Goal: Task Accomplishment & Management: Manage account settings

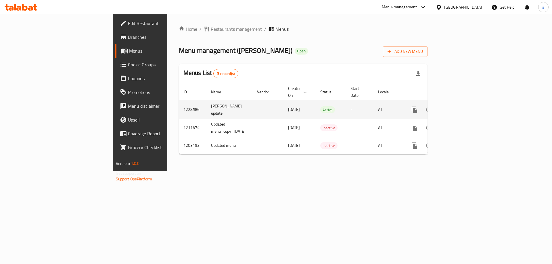
click at [460, 106] on icon "enhanced table" at bounding box center [456, 109] width 7 height 7
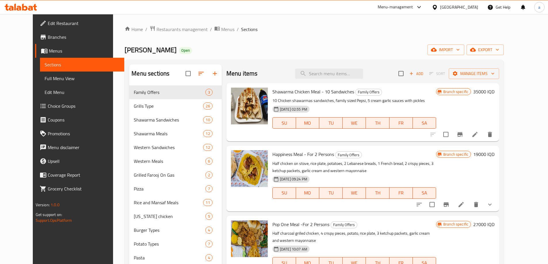
drag, startPoint x: 59, startPoint y: 73, endPoint x: 42, endPoint y: 76, distance: 17.8
click at [58, 74] on link "Full Menu View" at bounding box center [82, 79] width 84 height 14
click at [45, 75] on span "Full Menu View" at bounding box center [82, 78] width 75 height 7
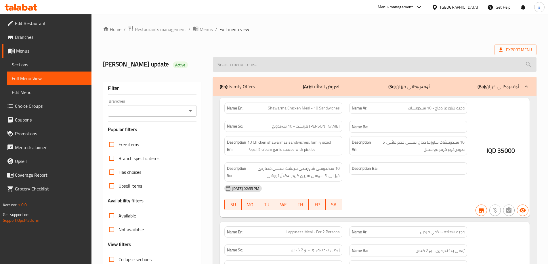
click at [221, 60] on input "search" at bounding box center [375, 64] width 324 height 15
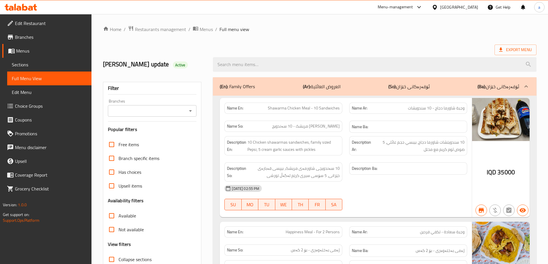
paste input "10 Pieces of KFC Broasted Chicken"
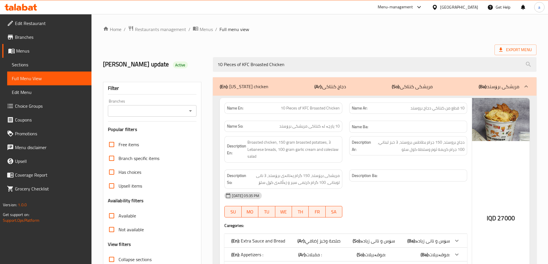
click at [190, 113] on icon "Open" at bounding box center [190, 111] width 7 height 7
type input "10 Pieces of KFC Broasted Chicken"
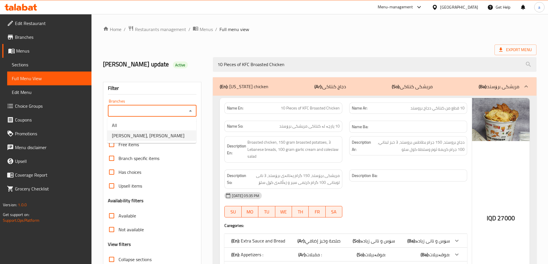
click at [134, 136] on span "[PERSON_NAME], [PERSON_NAME]" at bounding box center [148, 135] width 73 height 7
type input "[PERSON_NAME], [PERSON_NAME]"
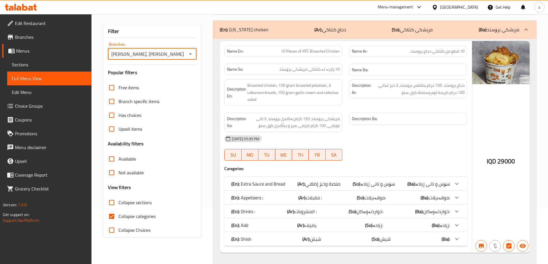
scroll to position [69, 0]
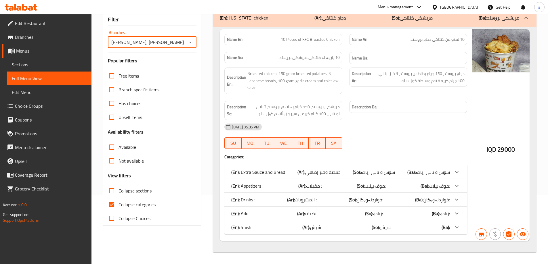
click at [126, 205] on span "Collapse categories" at bounding box center [137, 204] width 37 height 7
click at [119, 205] on input "Collapse categories" at bounding box center [112, 205] width 14 height 14
checkbox input "false"
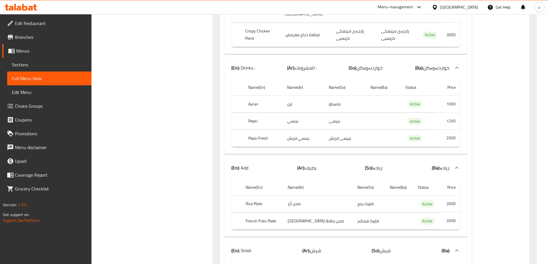
scroll to position [436, 0]
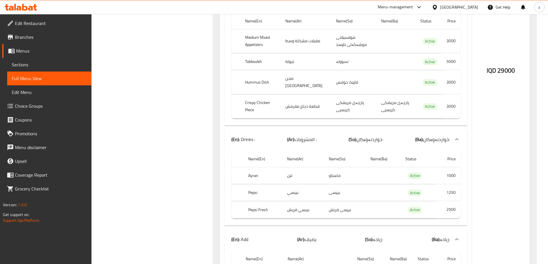
click at [15, 63] on span "Sections" at bounding box center [49, 64] width 75 height 7
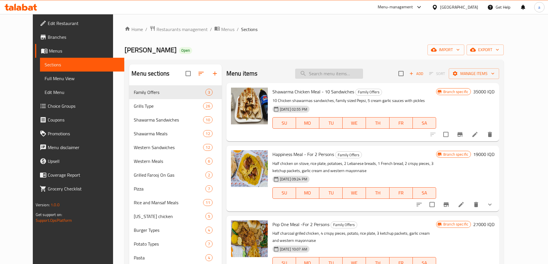
click at [323, 75] on input "search" at bounding box center [329, 74] width 68 height 10
paste input "10 Pieces of KFC Broasted Chicken"
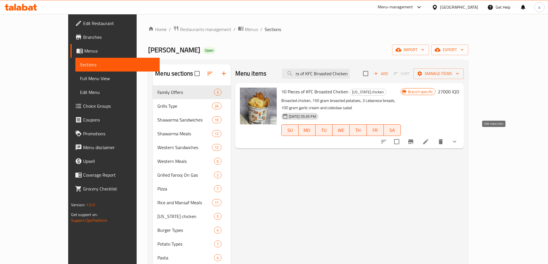
type input "10 Pieces of KFC Broasted Chicken"
click at [428, 139] on icon at bounding box center [425, 141] width 5 height 5
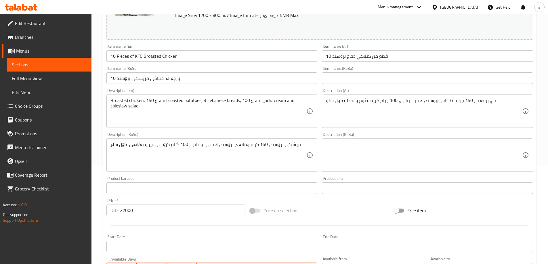
scroll to position [134, 0]
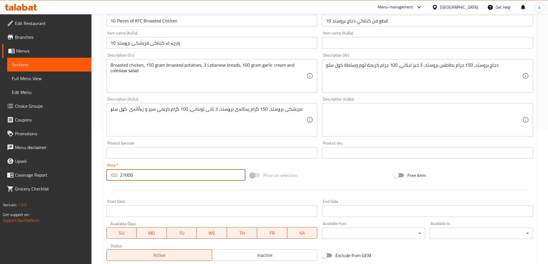
click at [123, 173] on input "27000" at bounding box center [183, 175] width 126 height 12
type input "29000"
click at [134, 165] on div "Price   * IQD 29000 Price *" at bounding box center [175, 172] width 139 height 18
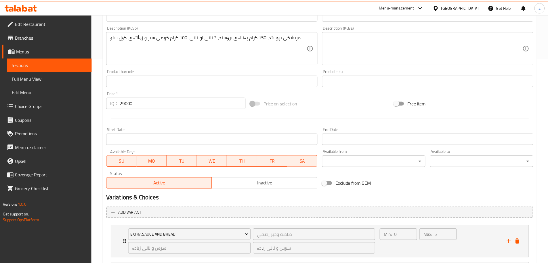
scroll to position [390, 0]
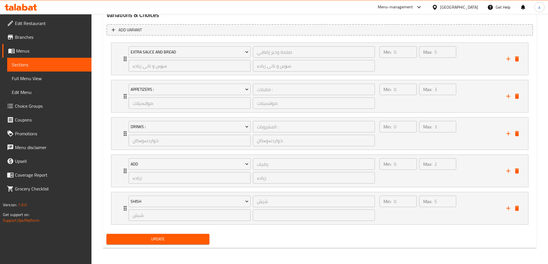
click at [48, 78] on span "Full Menu View" at bounding box center [49, 78] width 75 height 7
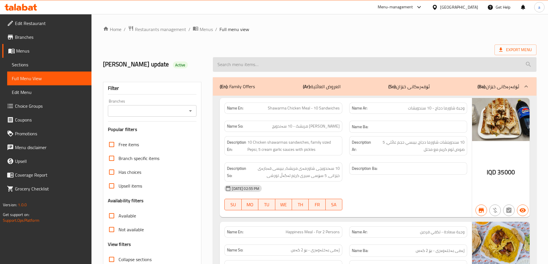
click at [262, 59] on input "search" at bounding box center [375, 64] width 324 height 15
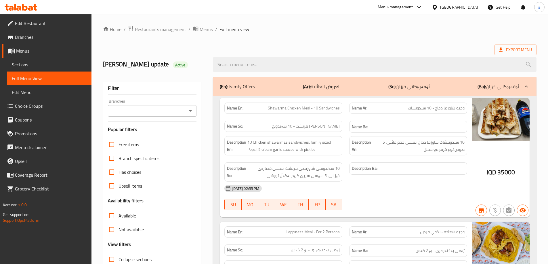
paste input "Kilo Of Chicken Kebab"
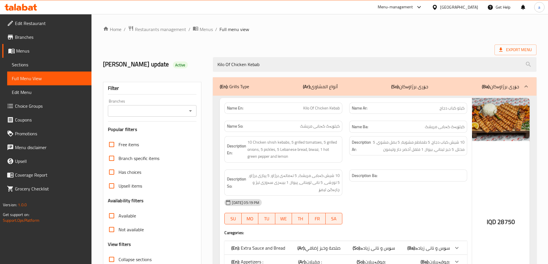
click at [191, 110] on icon "Open" at bounding box center [190, 111] width 7 height 7
type input "Kilo Of Chicken Kebab"
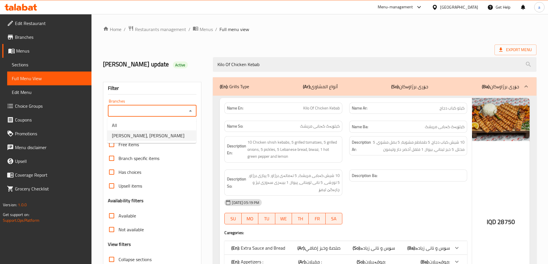
click at [148, 136] on span "[PERSON_NAME], [PERSON_NAME]" at bounding box center [148, 135] width 73 height 7
type input "[PERSON_NAME], [PERSON_NAME]"
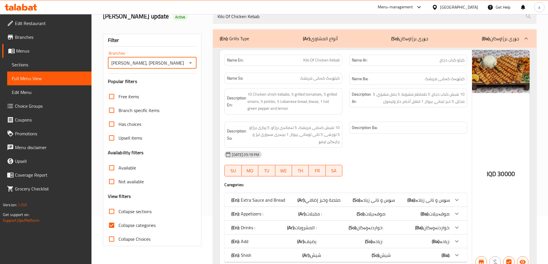
scroll to position [76, 0]
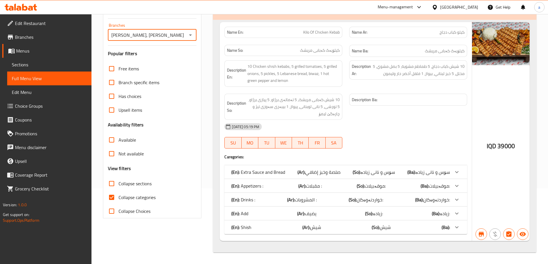
click at [147, 197] on span "Collapse categories" at bounding box center [137, 197] width 37 height 7
click at [119, 197] on input "Collapse categories" at bounding box center [112, 198] width 14 height 14
checkbox input "false"
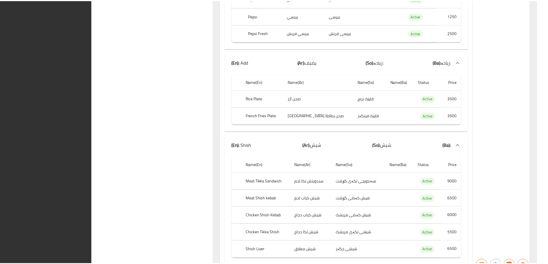
scroll to position [644, 0]
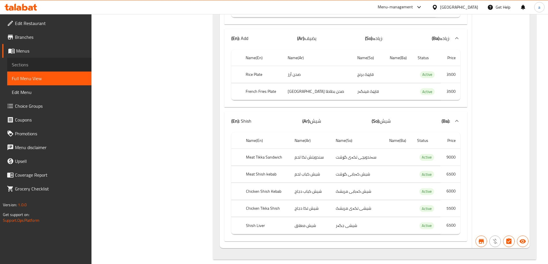
click at [16, 67] on span "Sections" at bounding box center [49, 64] width 75 height 7
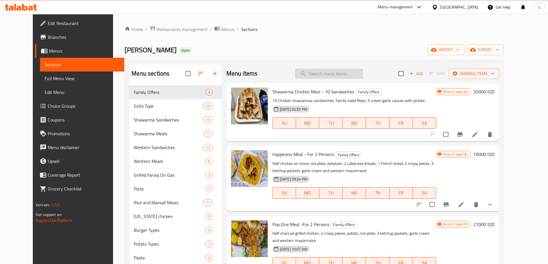
click at [339, 69] on input "search" at bounding box center [329, 74] width 68 height 10
paste input "Kilo Of Chicken Kebab"
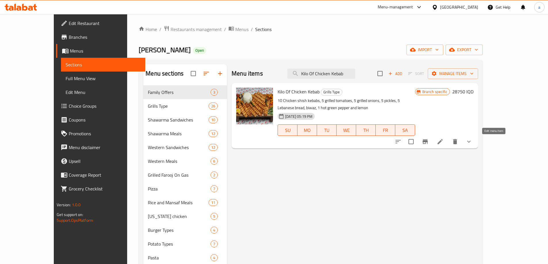
type input "Kilo Of Chicken Kebab"
click at [444, 144] on icon at bounding box center [440, 141] width 7 height 7
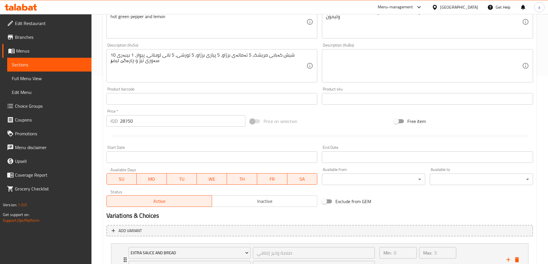
scroll to position [201, 0]
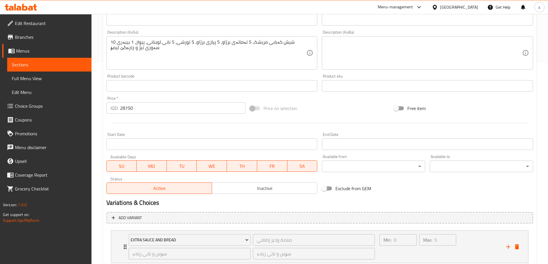
click at [123, 111] on input "28750" at bounding box center [183, 108] width 126 height 12
type input "39000"
click at [138, 99] on div "Price   * IQD 39000 Price *" at bounding box center [175, 105] width 139 height 18
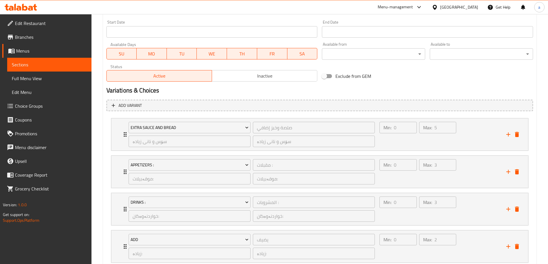
scroll to position [390, 0]
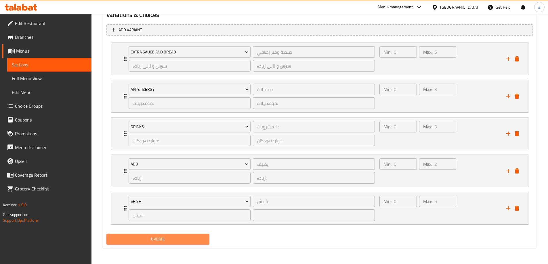
click at [158, 237] on span "Update" at bounding box center [158, 239] width 94 height 7
click at [39, 64] on span "Sections" at bounding box center [49, 64] width 75 height 7
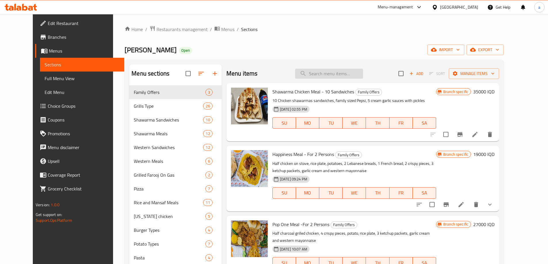
click at [329, 75] on input "search" at bounding box center [329, 74] width 68 height 10
paste input "Half Kilo Meat Kebab"
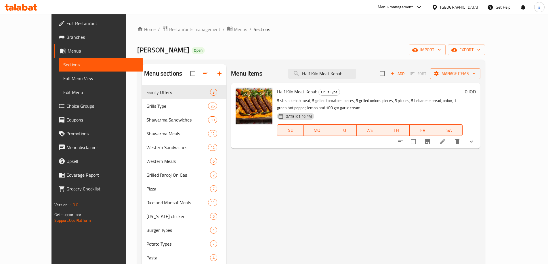
type input "Half Kilo Meat Kebab"
click at [478, 141] on button "show more" at bounding box center [471, 142] width 14 height 14
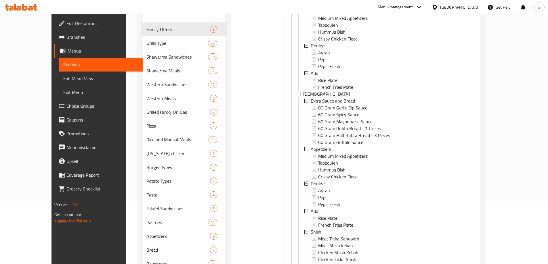
scroll to position [102, 0]
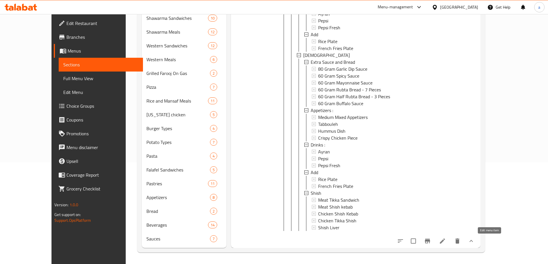
click at [446, 241] on icon at bounding box center [442, 241] width 7 height 7
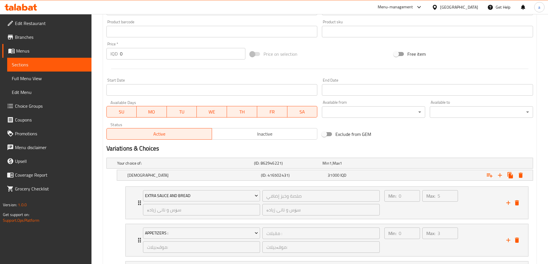
scroll to position [269, 0]
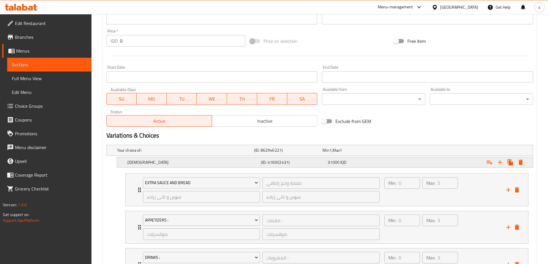
click at [335, 165] on span "31000" at bounding box center [334, 162] width 12 height 7
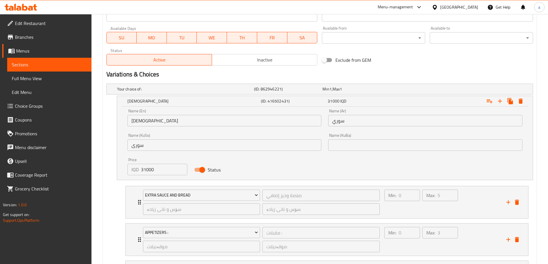
scroll to position [336, 0]
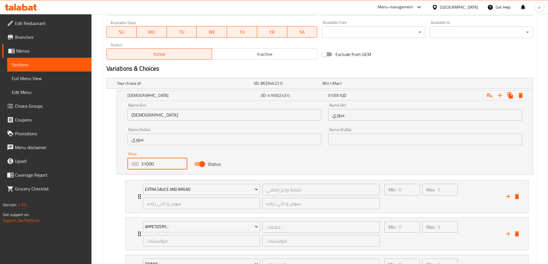
click at [147, 165] on input "31000" at bounding box center [164, 164] width 47 height 12
click at [145, 165] on input "31000" at bounding box center [164, 164] width 47 height 12
drag, startPoint x: 146, startPoint y: 165, endPoint x: 139, endPoint y: 162, distance: 7.1
click at [139, 162] on div "IQD 31000 Price" at bounding box center [157, 164] width 60 height 12
type input "27000"
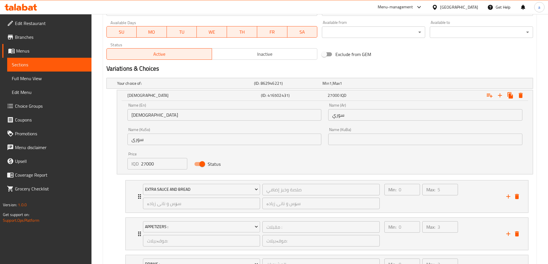
click at [156, 155] on div "Price IQD 27000 Price" at bounding box center [157, 161] width 60 height 18
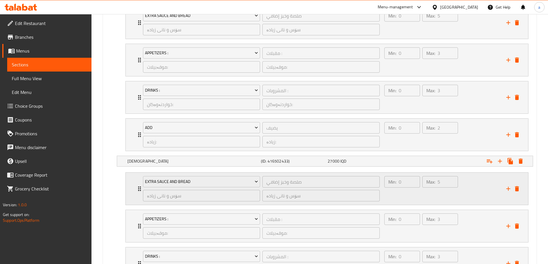
scroll to position [537, 0]
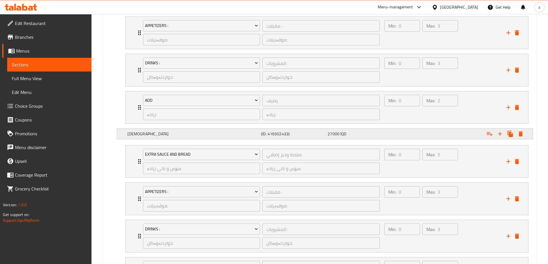
click at [159, 136] on h5 "[DEMOGRAPHIC_DATA]" at bounding box center [192, 134] width 131 height 6
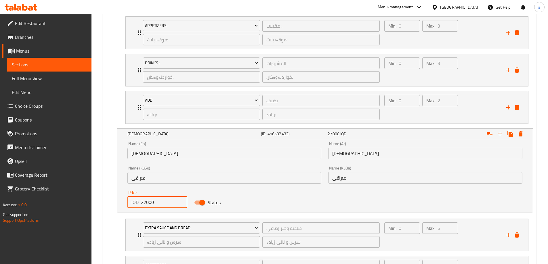
drag, startPoint x: 146, startPoint y: 202, endPoint x: 133, endPoint y: 200, distance: 13.2
click at [133, 200] on div "IQD 27000 Price" at bounding box center [157, 203] width 60 height 12
click at [184, 187] on div "Price IQD 27000 Price" at bounding box center [157, 199] width 67 height 24
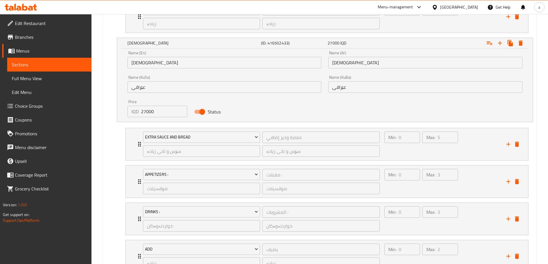
scroll to position [714, 0]
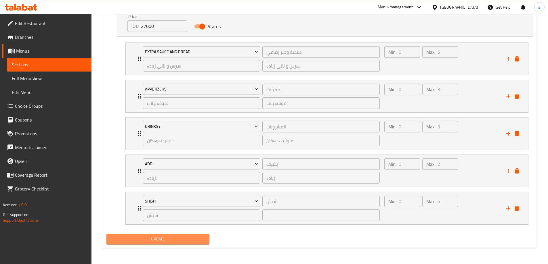
click at [140, 237] on span "Update" at bounding box center [158, 239] width 94 height 7
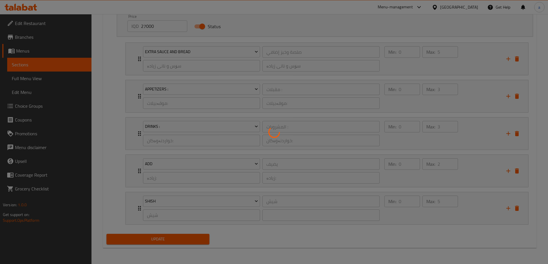
click at [29, 82] on div at bounding box center [274, 132] width 548 height 264
click at [30, 82] on div at bounding box center [274, 132] width 548 height 264
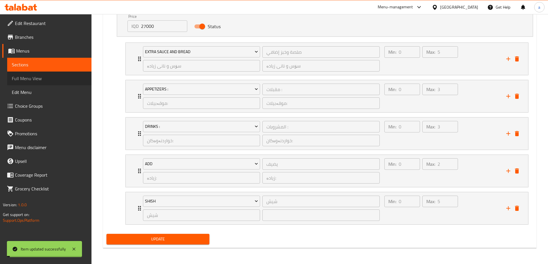
click at [29, 82] on span "Full Menu View" at bounding box center [49, 78] width 75 height 7
click at [36, 81] on span "Full Menu View" at bounding box center [49, 78] width 75 height 7
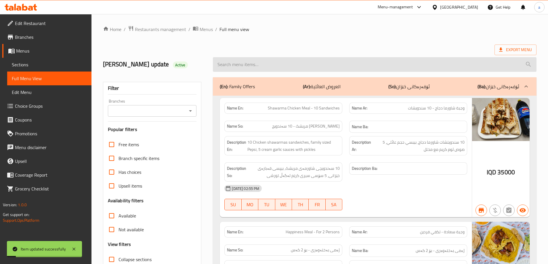
click at [300, 68] on input "search" at bounding box center [375, 64] width 324 height 15
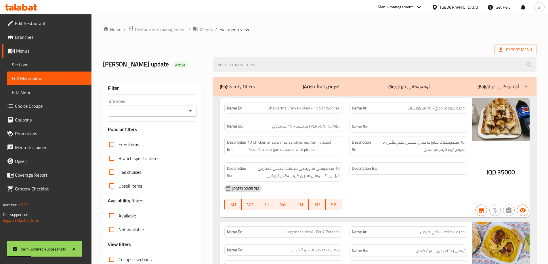
paste input "Half Kilo Meat Kebab"
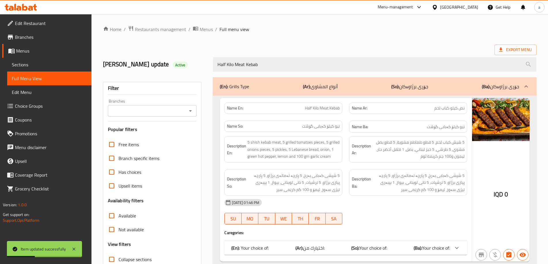
click at [186, 109] on div "Branches" at bounding box center [152, 111] width 89 height 12
type input "Half Kilo Meat Kebab"
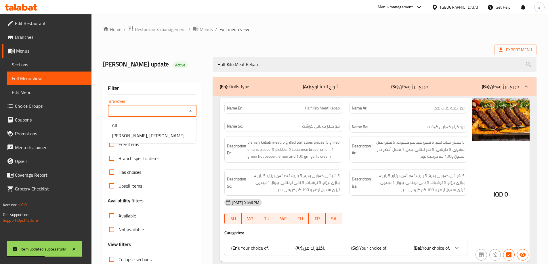
click at [184, 111] on input "Branches" at bounding box center [148, 111] width 76 height 8
click at [149, 134] on span "[PERSON_NAME], [PERSON_NAME]" at bounding box center [148, 135] width 73 height 7
type input "[PERSON_NAME], [PERSON_NAME]"
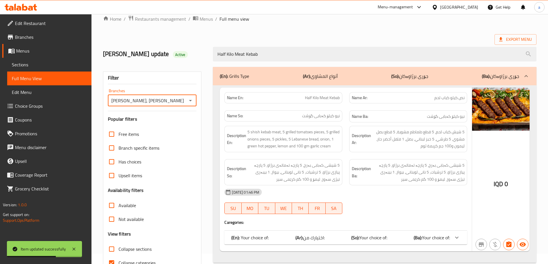
scroll to position [42, 0]
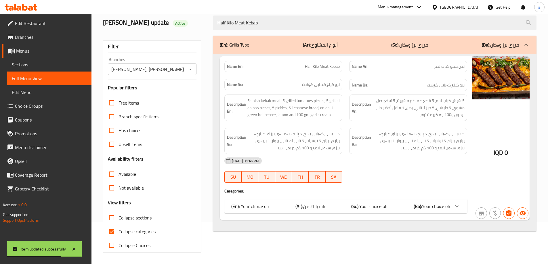
click at [128, 231] on span "Collapse categories" at bounding box center [137, 231] width 37 height 7
click at [119, 231] on input "Collapse categories" at bounding box center [112, 232] width 14 height 14
checkbox input "false"
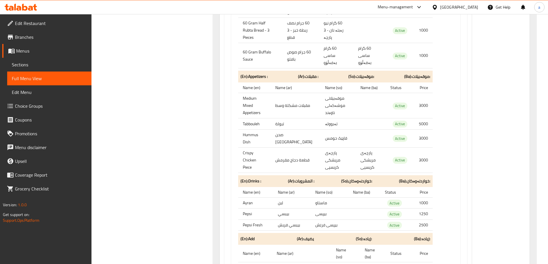
scroll to position [378, 0]
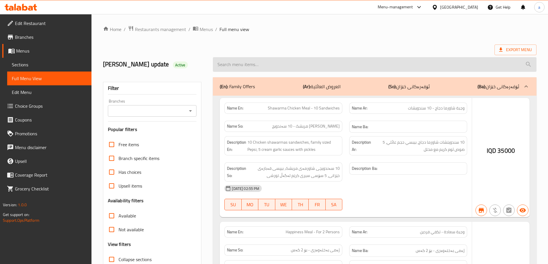
click at [189, 110] on div at bounding box center [274, 132] width 548 height 264
click at [190, 113] on div at bounding box center [274, 132] width 548 height 264
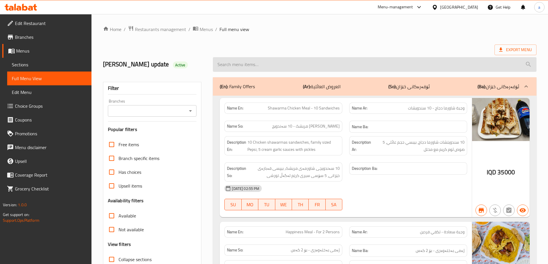
click at [225, 64] on input "search" at bounding box center [375, 64] width 324 height 15
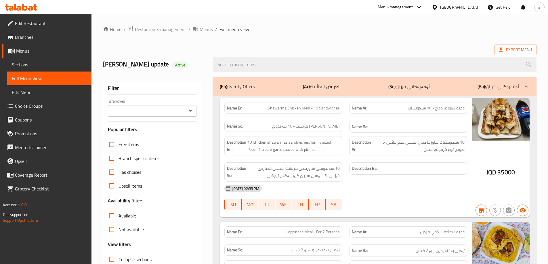
paste input "Half Kilo Meat Kebab"
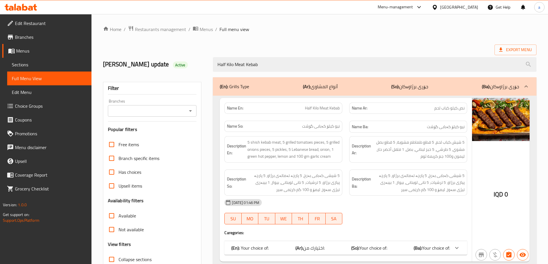
click at [187, 113] on icon "Open" at bounding box center [190, 111] width 7 height 7
type input "Half Kilo Meat Kebab"
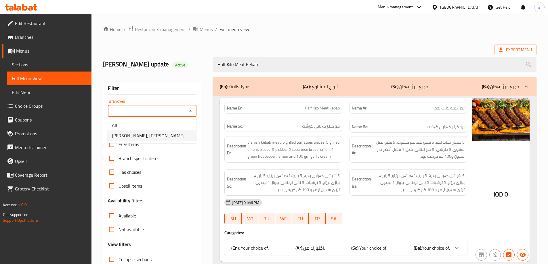
click at [170, 134] on li "[PERSON_NAME], [PERSON_NAME]" at bounding box center [151, 136] width 89 height 10
type input "[PERSON_NAME], [PERSON_NAME]"
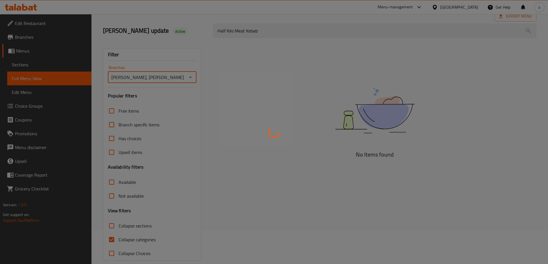
scroll to position [42, 0]
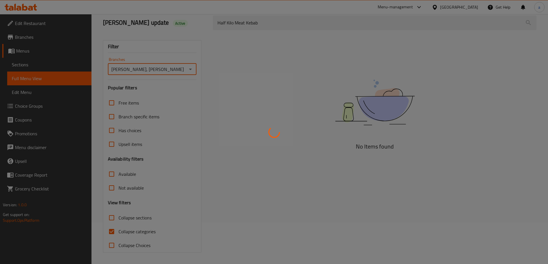
click at [114, 233] on div at bounding box center [274, 132] width 548 height 264
click at [111, 232] on div at bounding box center [274, 132] width 548 height 264
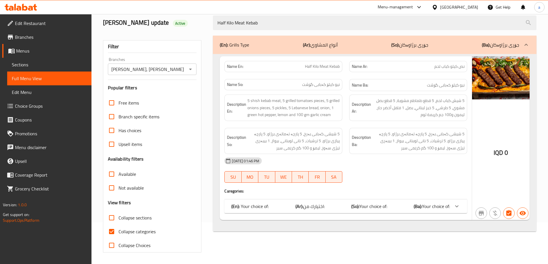
click at [125, 204] on h3 "View filters" at bounding box center [119, 203] width 23 height 7
click at [116, 231] on input "Collapse categories" at bounding box center [112, 232] width 14 height 14
checkbox input "false"
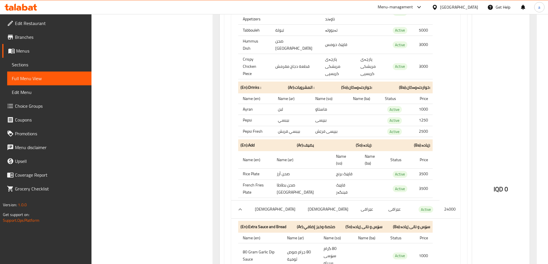
scroll to position [512, 0]
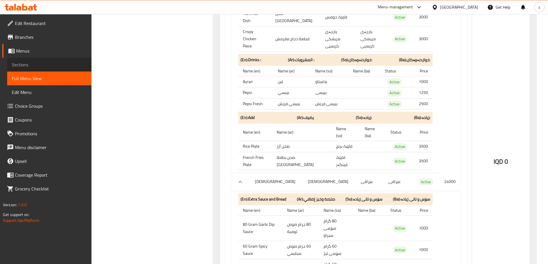
click at [22, 65] on span "Sections" at bounding box center [49, 64] width 75 height 7
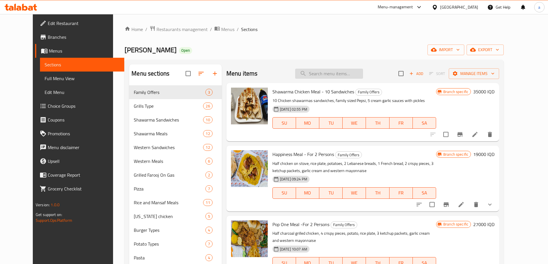
click at [356, 71] on input "search" at bounding box center [329, 74] width 68 height 10
paste input "Half Kilo Meat Kebab"
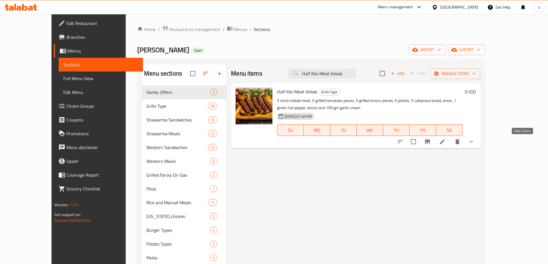
type input "Half Kilo Meat Kebab"
click at [473, 142] on icon "show more" at bounding box center [471, 142] width 3 height 2
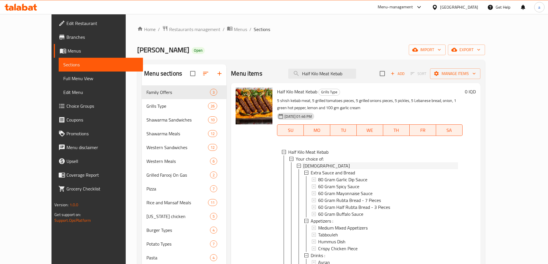
click at [308, 164] on div "[DEMOGRAPHIC_DATA]" at bounding box center [380, 166] width 155 height 7
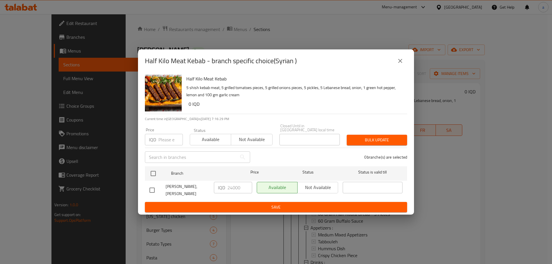
click at [157, 187] on input "checkbox" at bounding box center [152, 190] width 12 height 12
checkbox input "true"
drag, startPoint x: 233, startPoint y: 183, endPoint x: 230, endPoint y: 184, distance: 3.2
click at [230, 184] on input "24000" at bounding box center [240, 188] width 25 height 12
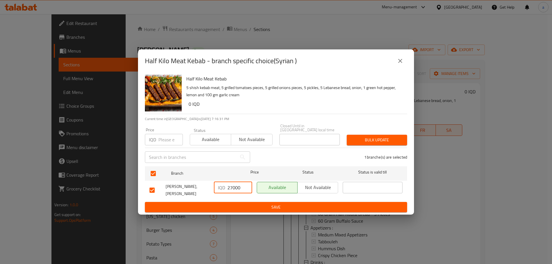
type input "27000"
click at [214, 199] on div "IQD 27000 ​" at bounding box center [233, 190] width 43 height 21
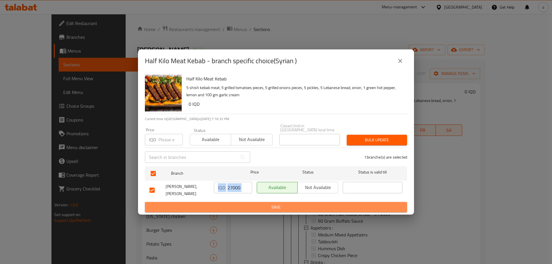
click at [217, 204] on span "Save" at bounding box center [276, 207] width 253 height 7
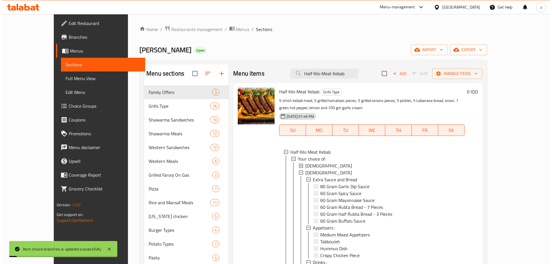
scroll to position [1, 0]
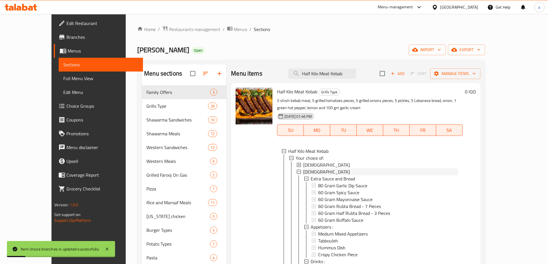
click at [303, 172] on div "[DEMOGRAPHIC_DATA]" at bounding box center [380, 172] width 155 height 7
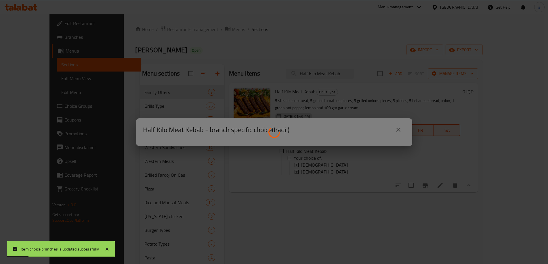
scroll to position [0, 0]
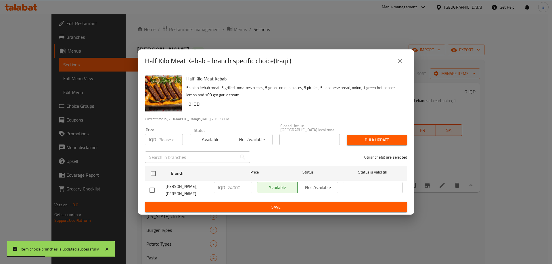
click at [151, 189] on input "checkbox" at bounding box center [152, 190] width 12 height 12
checkbox input "true"
drag, startPoint x: 231, startPoint y: 185, endPoint x: 233, endPoint y: 188, distance: 3.1
click at [233, 188] on input "24000" at bounding box center [240, 188] width 25 height 12
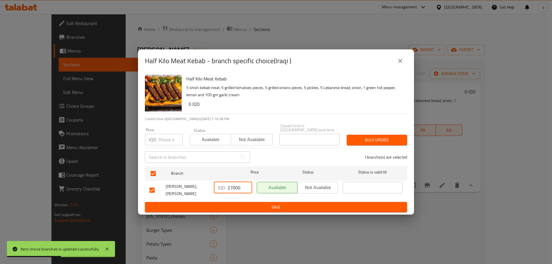
type input "27000"
click at [218, 204] on span "Save" at bounding box center [276, 207] width 253 height 7
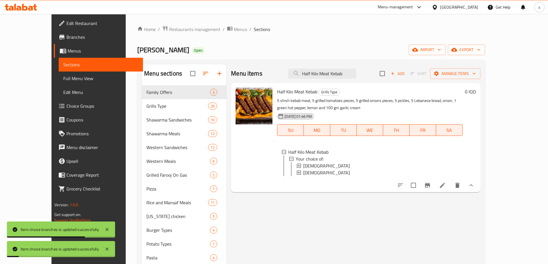
click at [63, 75] on span "Full Menu View" at bounding box center [100, 78] width 75 height 7
click at [63, 80] on span "Full Menu View" at bounding box center [100, 78] width 75 height 7
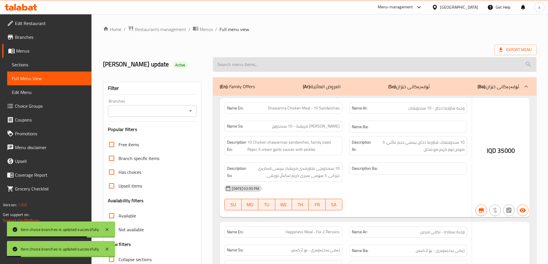
click at [251, 63] on input "search" at bounding box center [375, 64] width 324 height 15
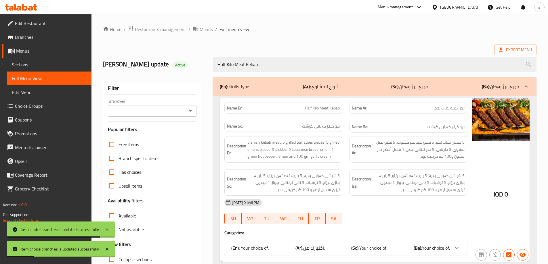
click at [189, 112] on icon "Open" at bounding box center [190, 111] width 7 height 7
type input "Half Kilo Meat Kebab"
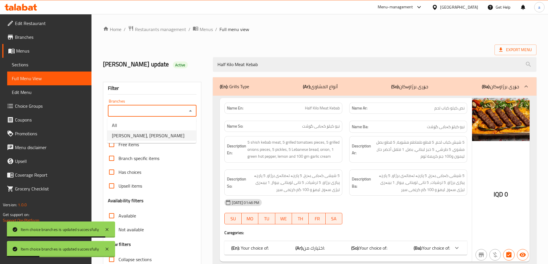
click at [152, 136] on span "[PERSON_NAME], [PERSON_NAME]" at bounding box center [148, 135] width 73 height 7
type input "[PERSON_NAME], [PERSON_NAME]"
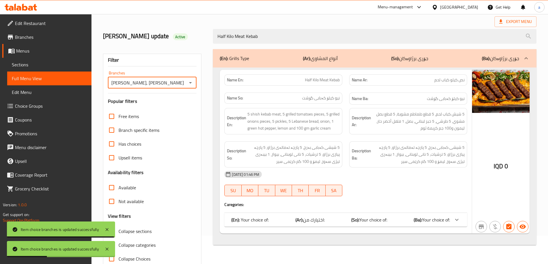
scroll to position [42, 0]
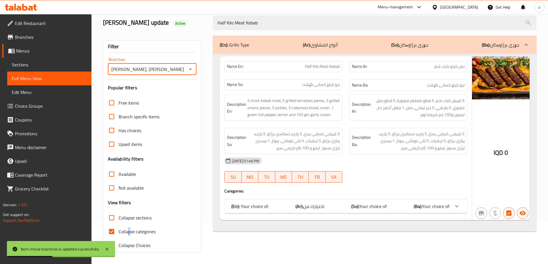
click at [129, 228] on span "Collapse categories" at bounding box center [137, 231] width 37 height 7
click at [130, 231] on span "Collapse categories" at bounding box center [137, 231] width 37 height 7
click at [119, 231] on input "Collapse categories" at bounding box center [112, 232] width 14 height 14
checkbox input "false"
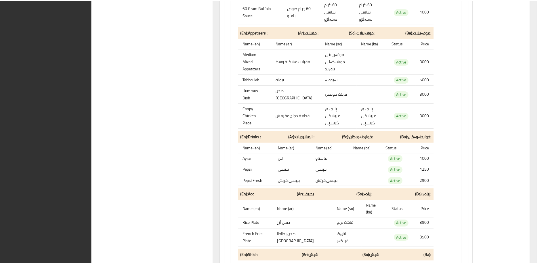
scroll to position [908, 0]
